Goal: Information Seeking & Learning: Learn about a topic

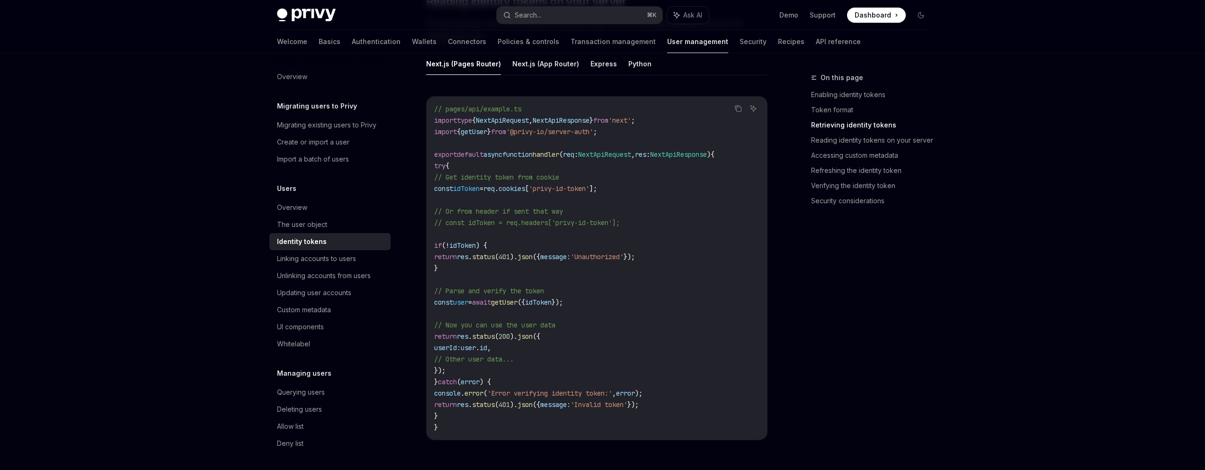
scroll to position [1149, 0]
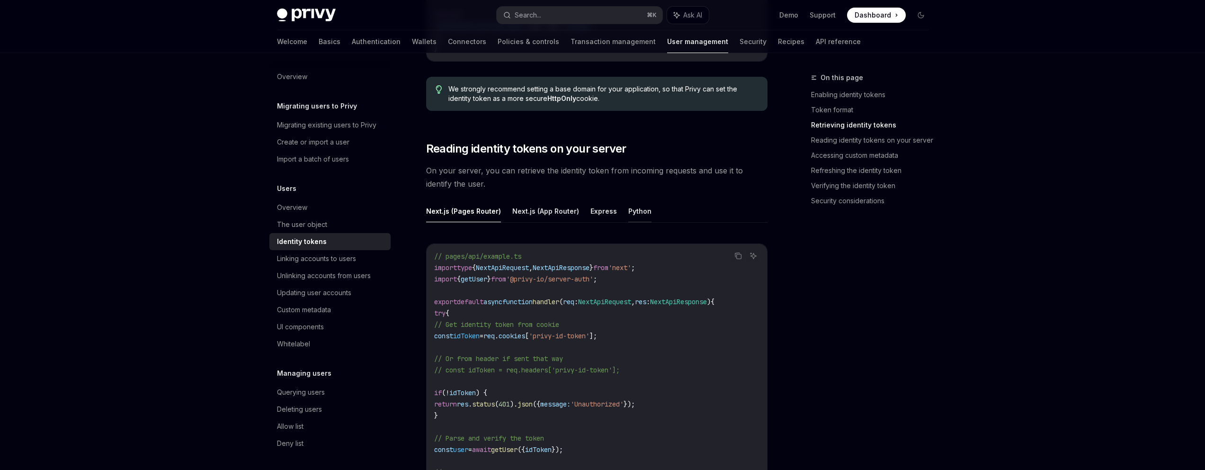
click at [628, 214] on button "Python" at bounding box center [639, 211] width 23 height 22
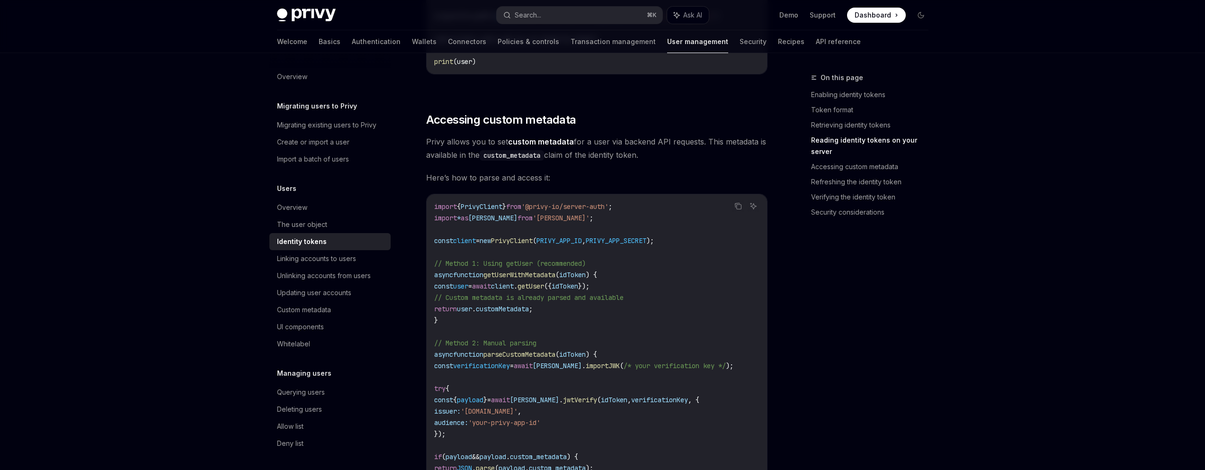
scroll to position [1373, 0]
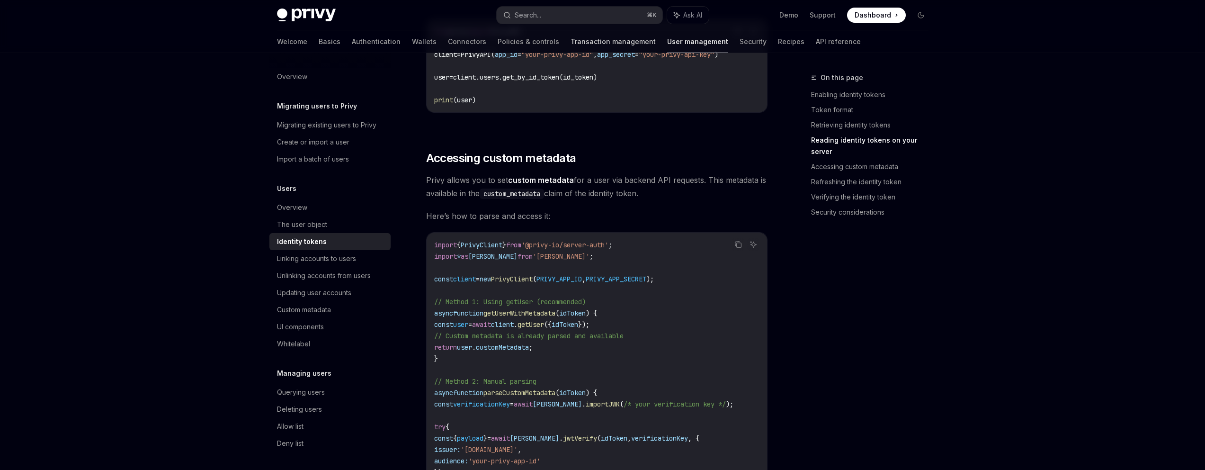
click at [571, 44] on link "Transaction management" at bounding box center [613, 41] width 85 height 23
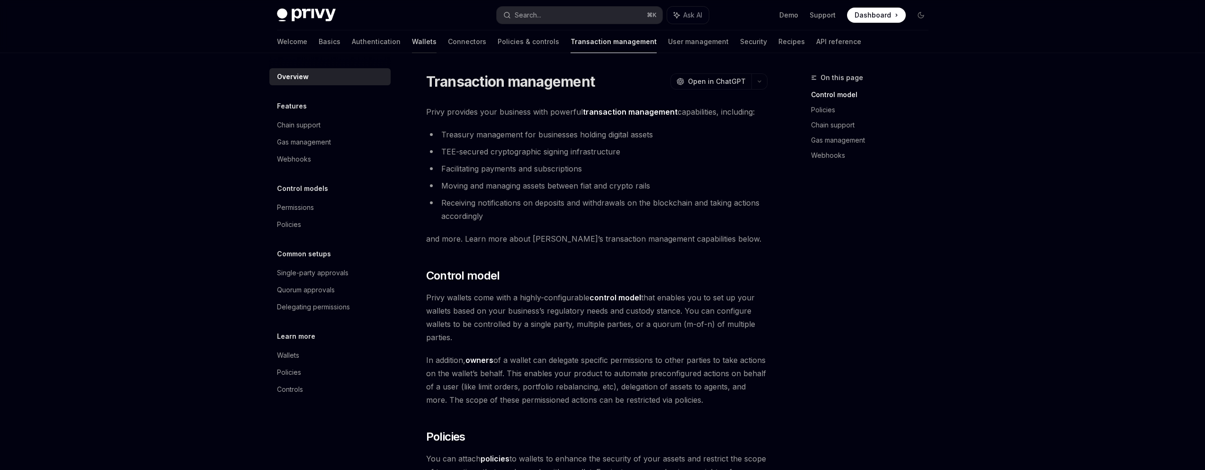
click at [412, 48] on link "Wallets" at bounding box center [424, 41] width 25 height 23
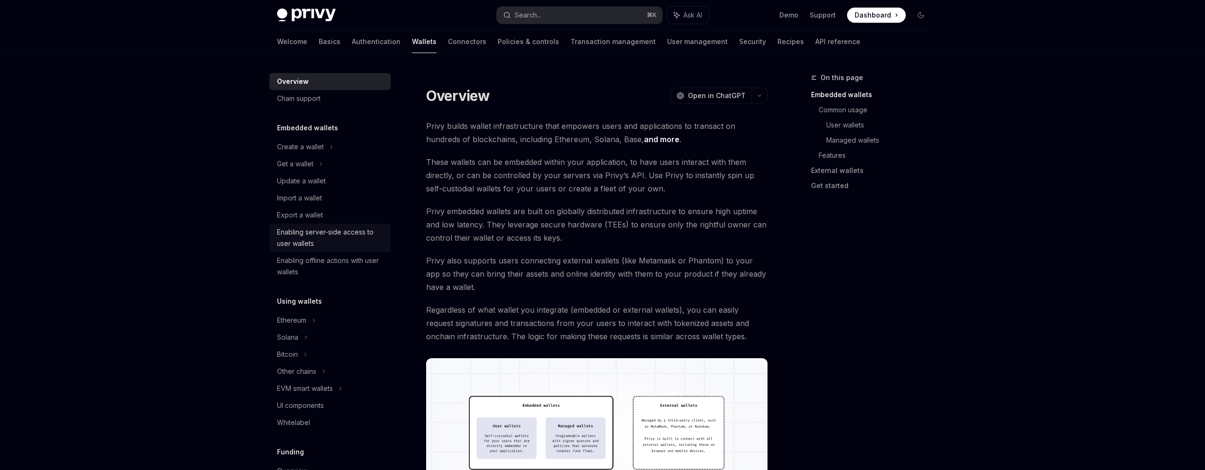
click at [364, 239] on div "Enabling server-side access to user wallets" at bounding box center [331, 237] width 108 height 23
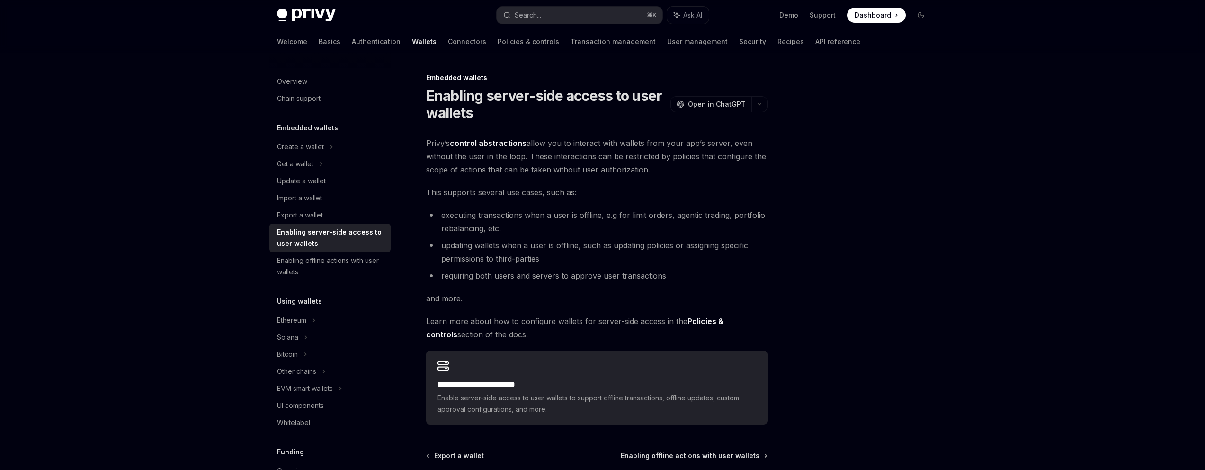
scroll to position [95, 0]
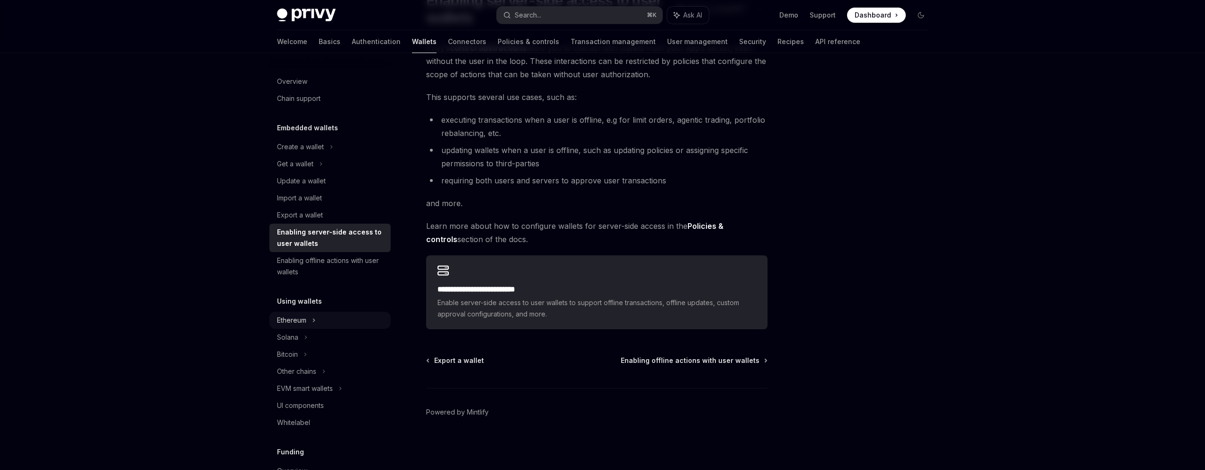
click at [289, 153] on div "Ethereum" at bounding box center [300, 146] width 47 height 11
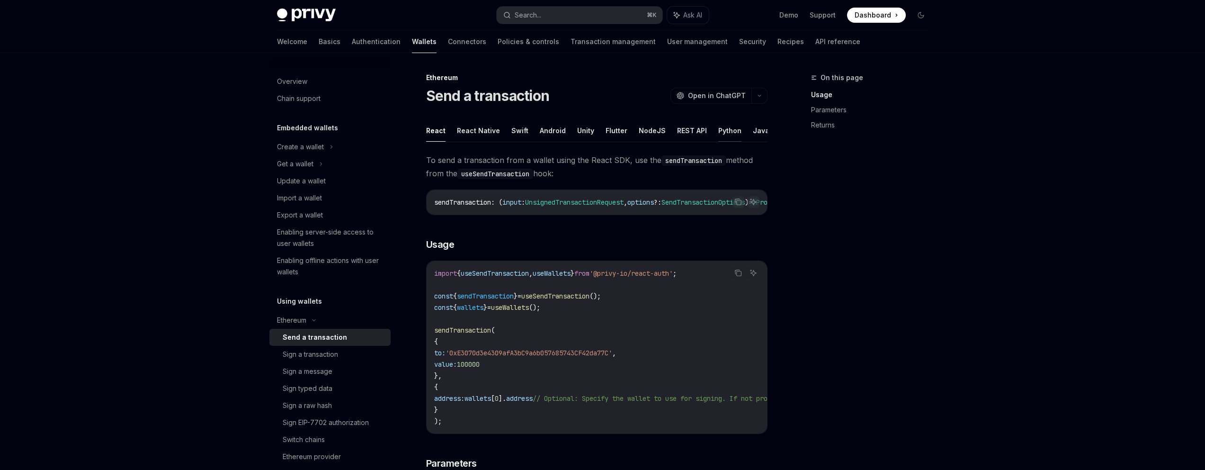
click at [726, 131] on button "Python" at bounding box center [729, 130] width 23 height 22
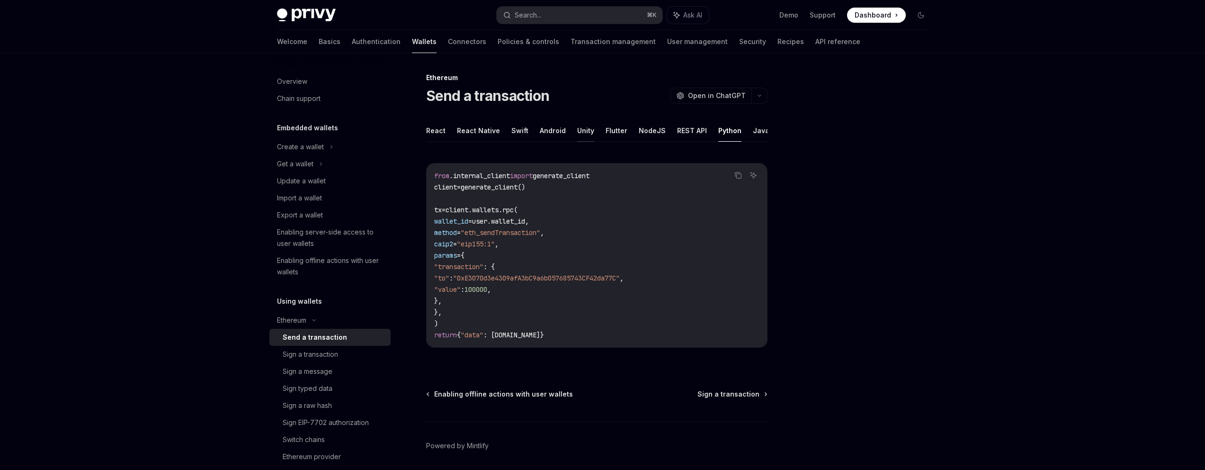
click at [577, 135] on button "Unity" at bounding box center [585, 130] width 17 height 22
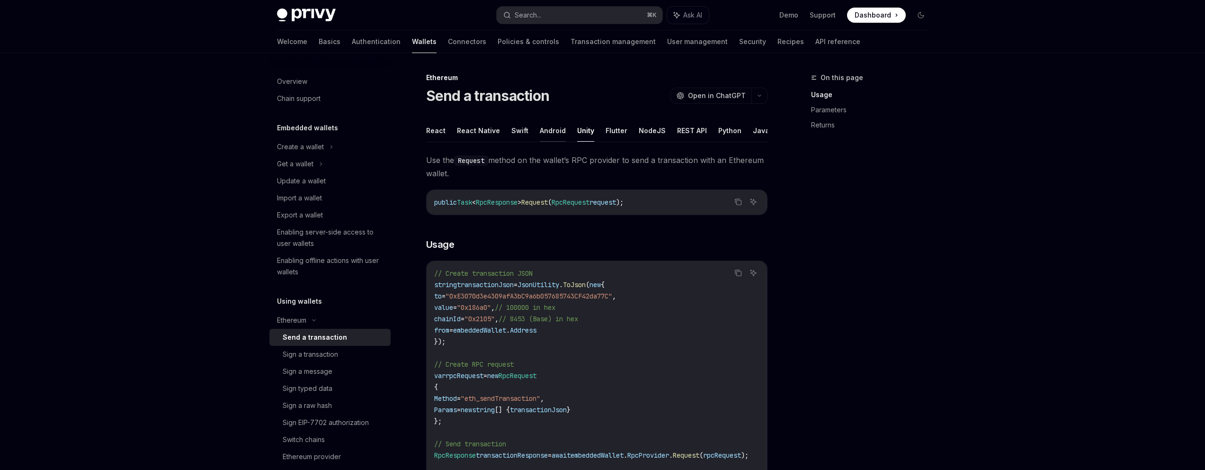
click at [552, 135] on button "Android" at bounding box center [553, 130] width 26 height 22
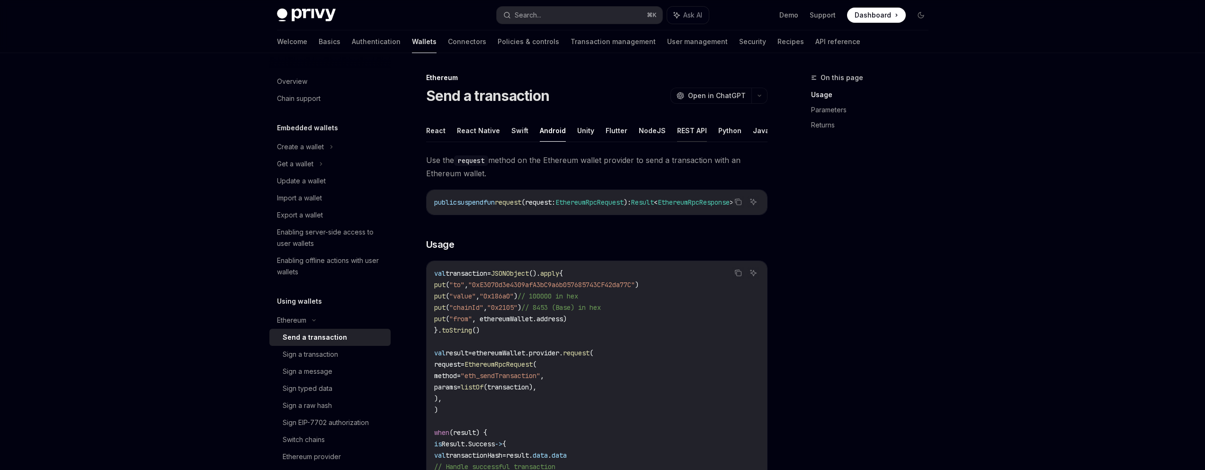
click at [690, 131] on button "REST API" at bounding box center [692, 130] width 30 height 22
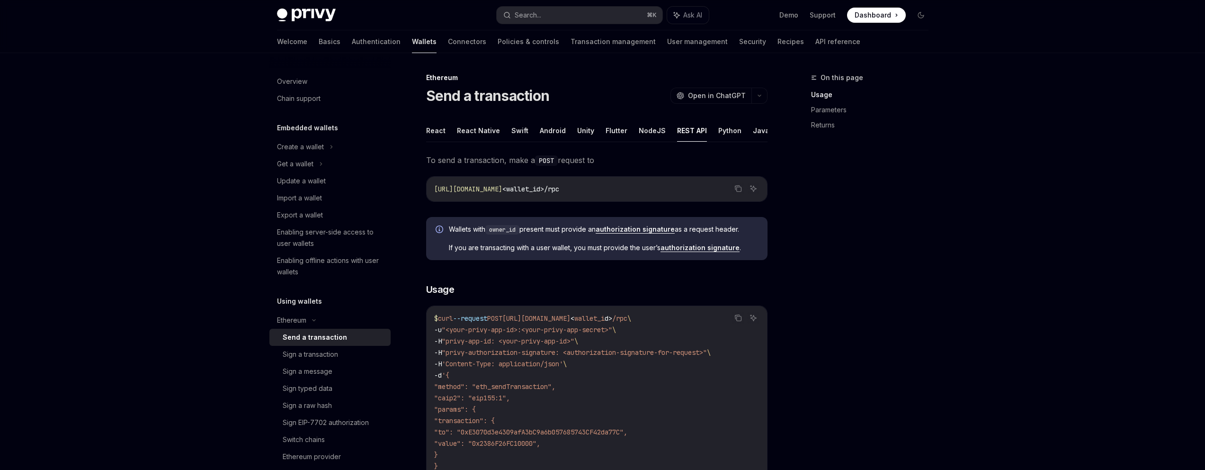
click at [718, 131] on button "Python" at bounding box center [729, 130] width 23 height 22
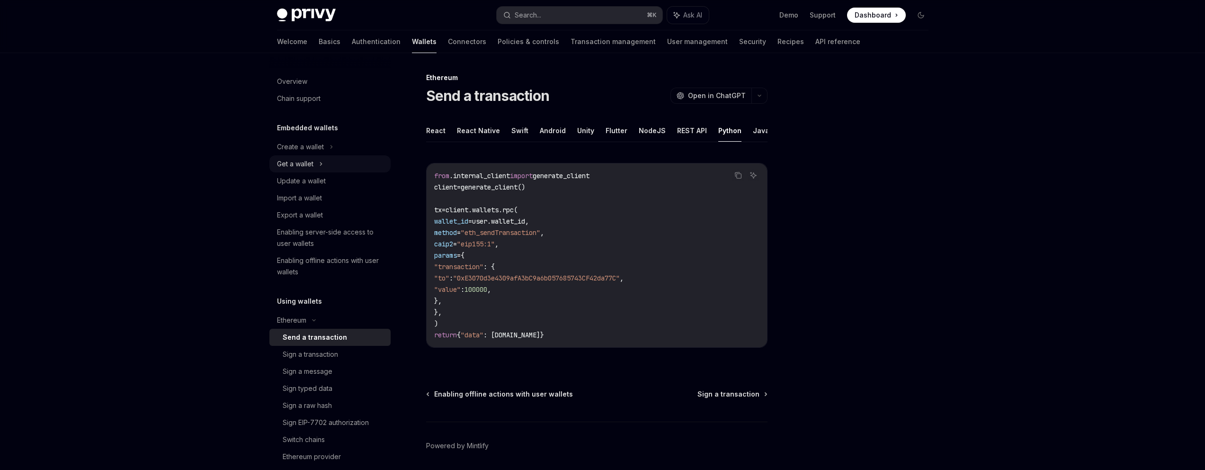
click at [297, 163] on div "Get a wallet" at bounding box center [295, 163] width 36 height 11
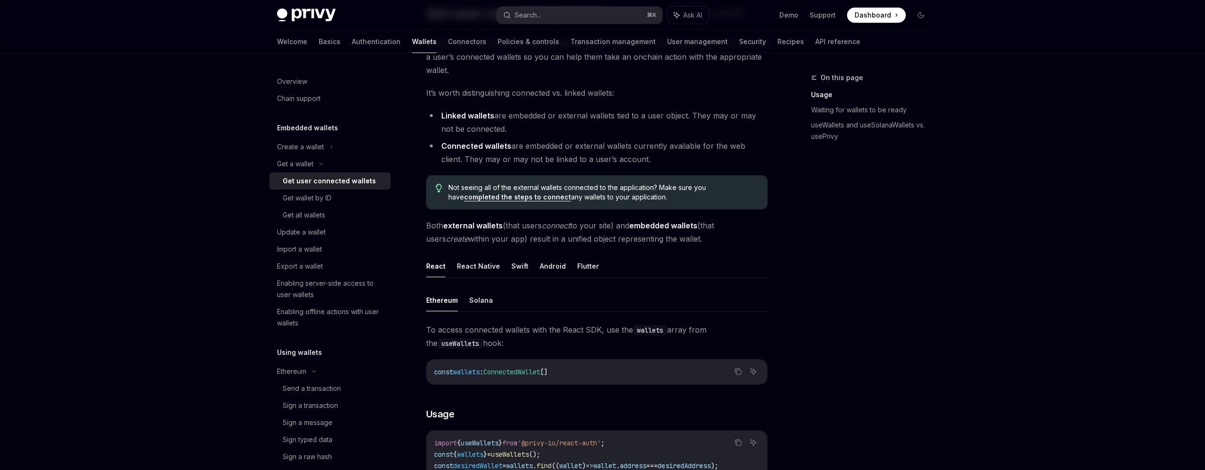
scroll to position [131, 0]
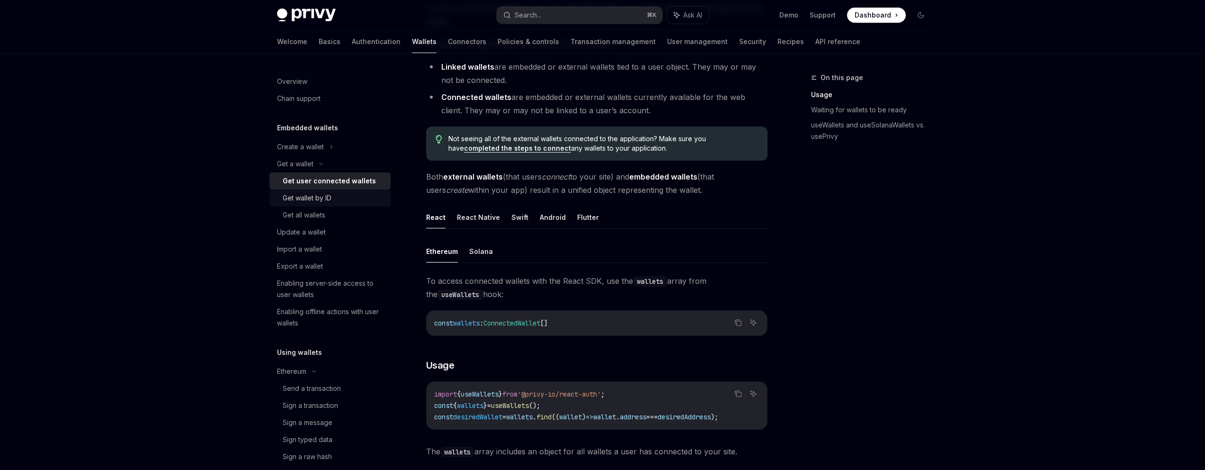
click at [321, 202] on div "Get wallet by ID" at bounding box center [307, 197] width 49 height 11
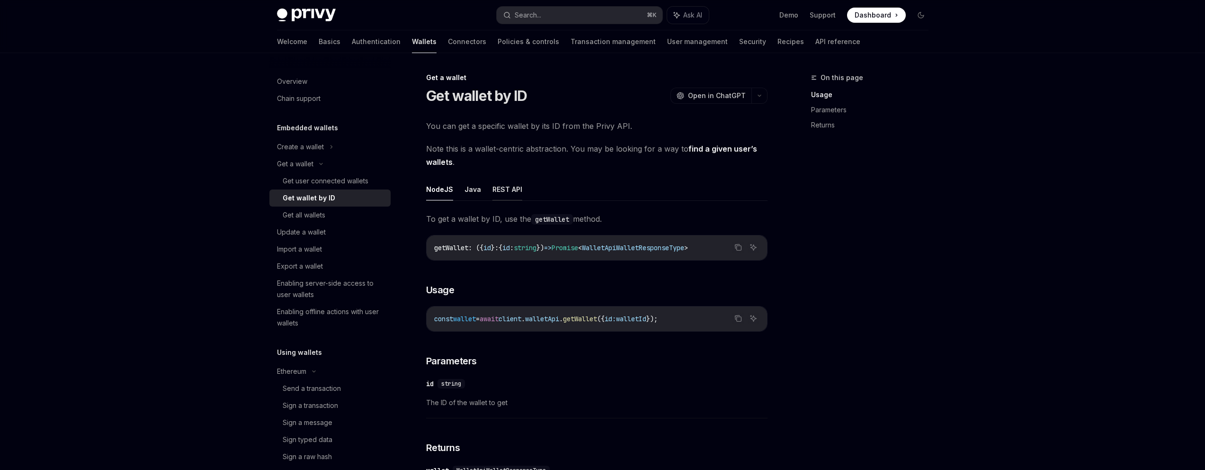
click at [501, 194] on button "REST API" at bounding box center [508, 189] width 30 height 22
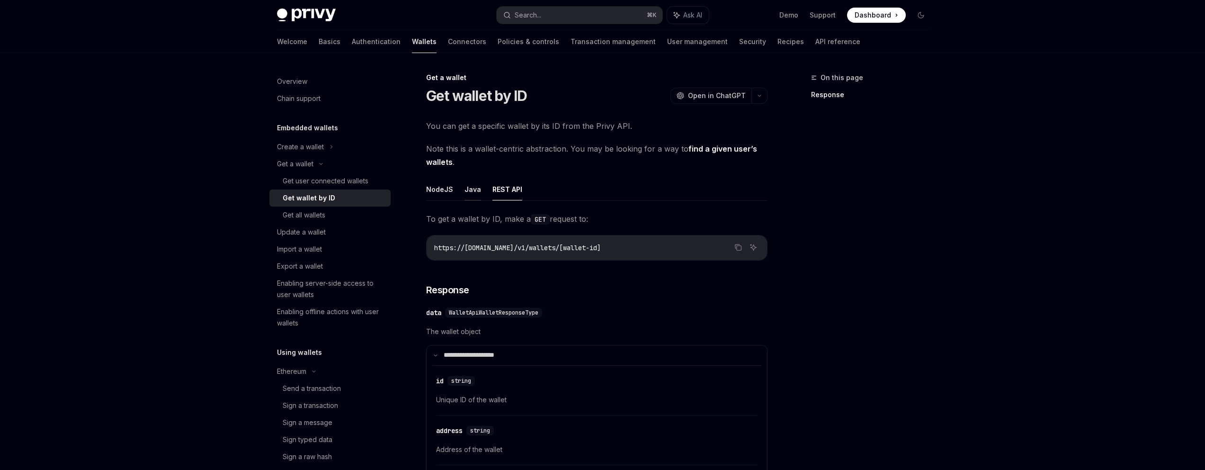
click at [466, 194] on button "Java" at bounding box center [473, 189] width 17 height 22
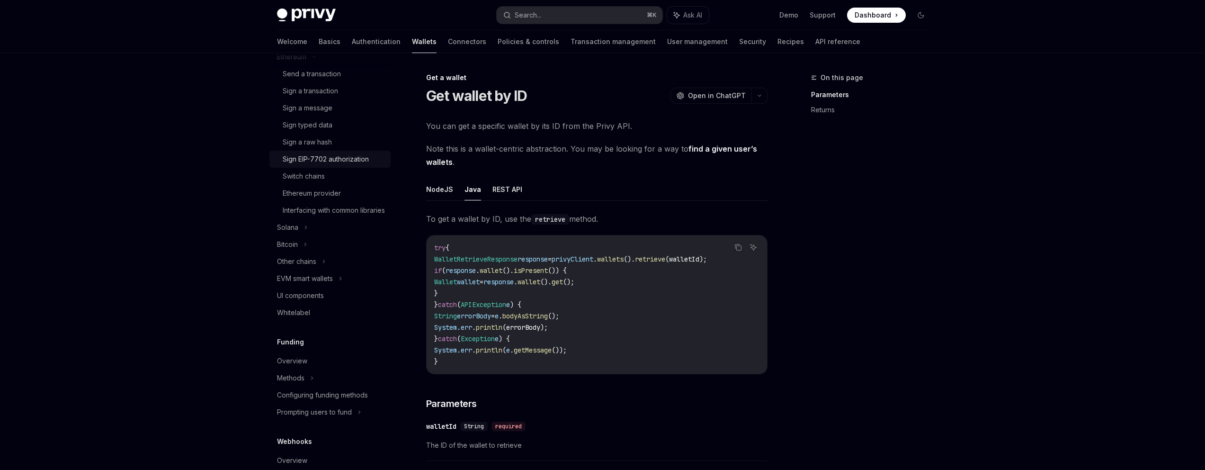
scroll to position [363, 0]
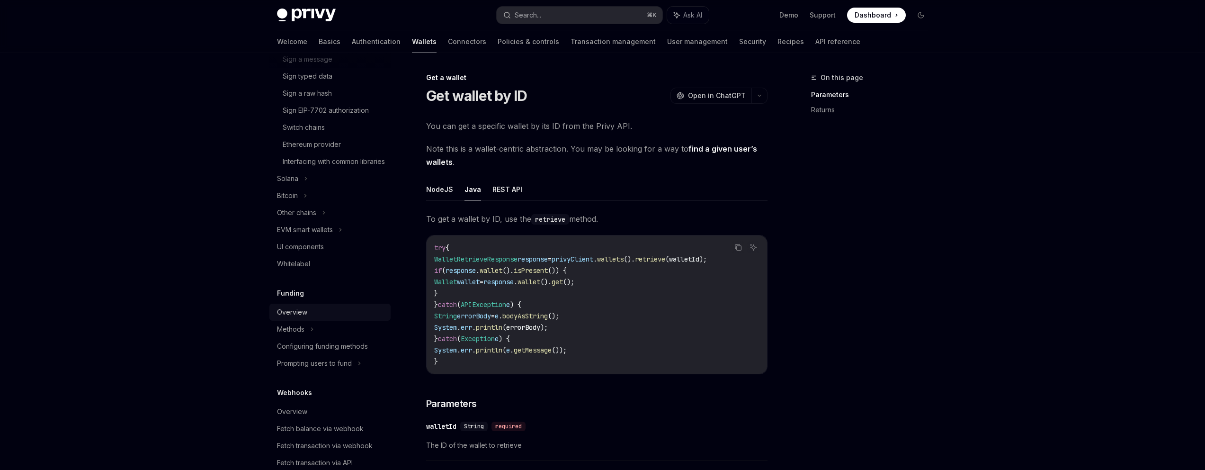
click at [303, 318] on div "Overview" at bounding box center [292, 311] width 30 height 11
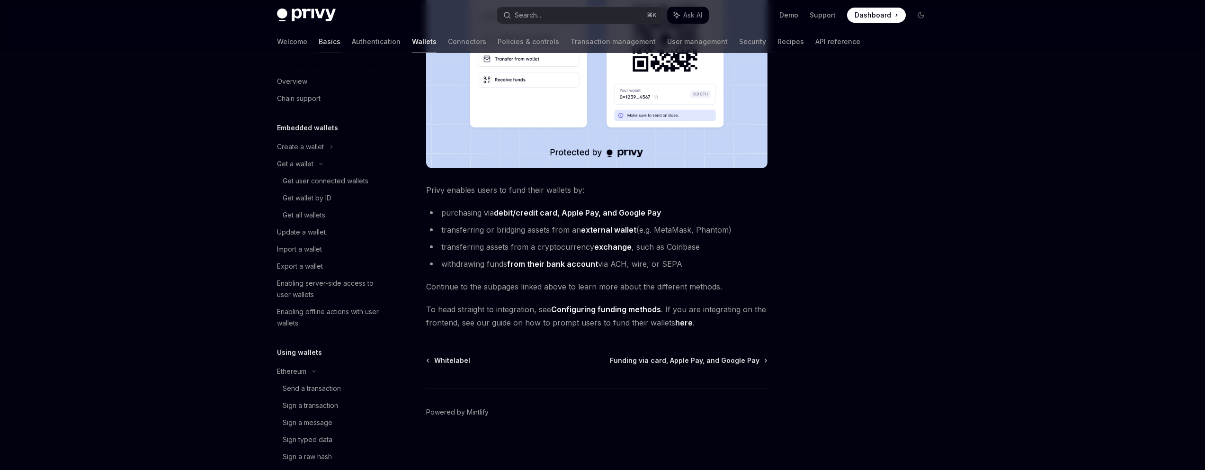
click at [319, 42] on link "Basics" at bounding box center [330, 41] width 22 height 23
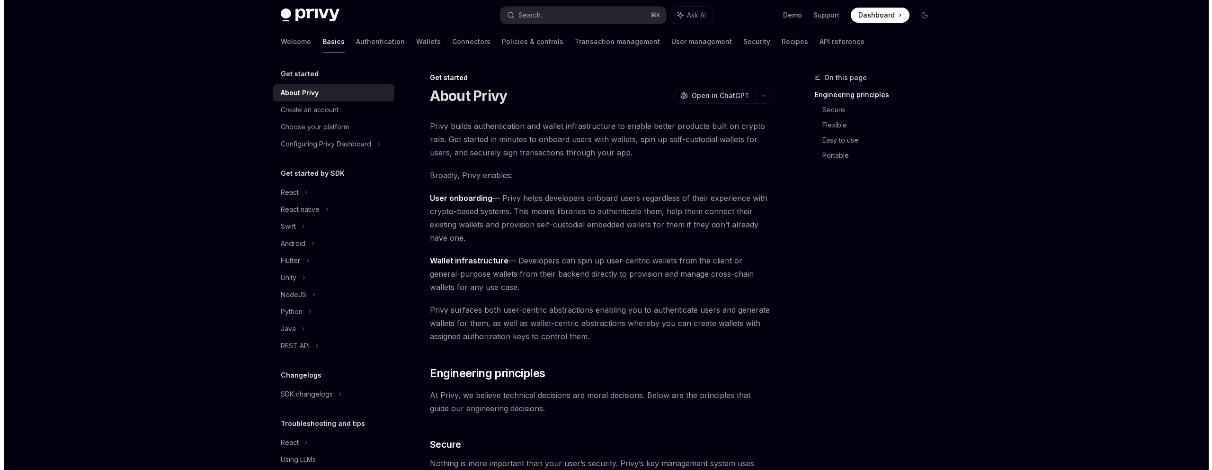
scroll to position [34, 0]
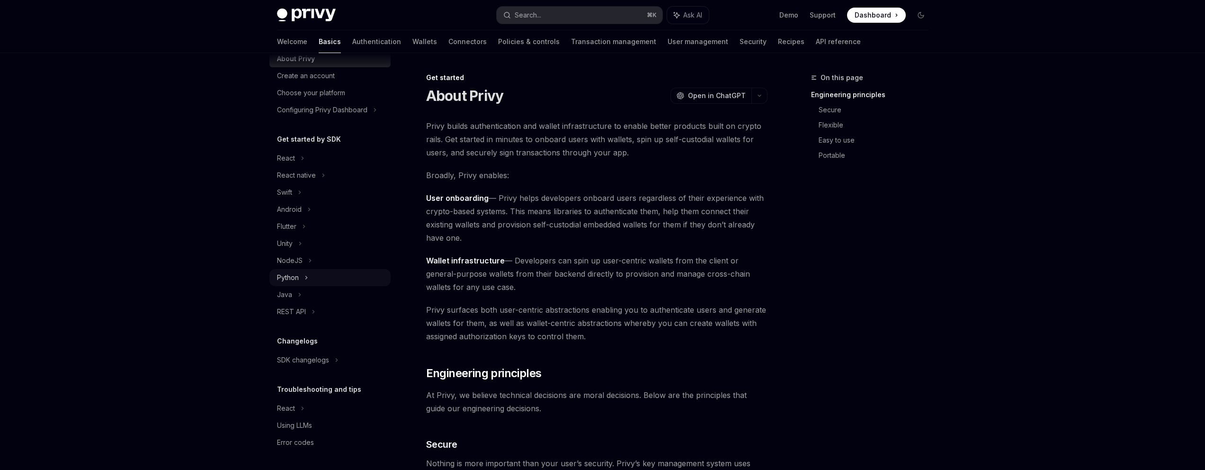
click at [290, 279] on div "Python" at bounding box center [288, 277] width 22 height 11
type textarea "*"
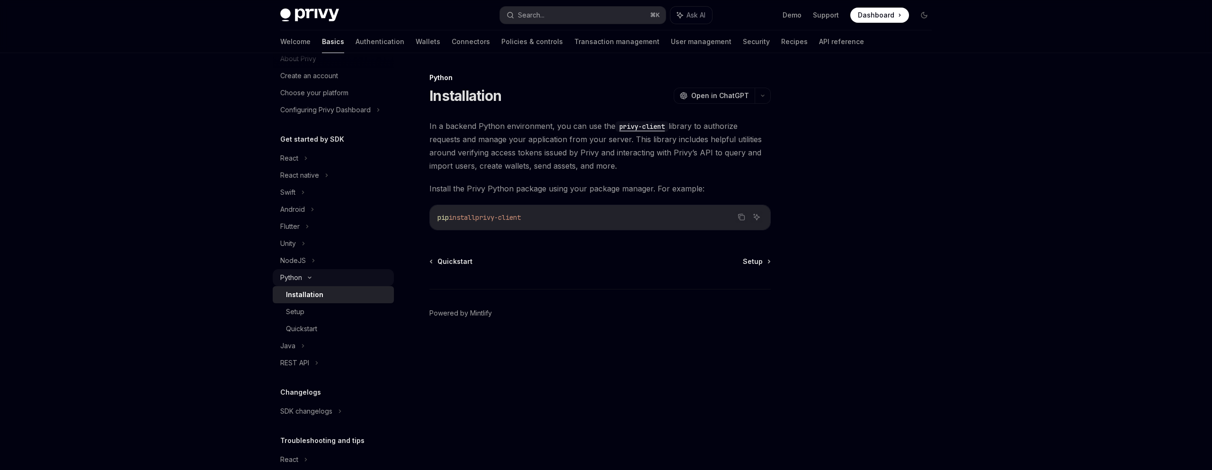
scroll to position [85, 0]
